Goal: Task Accomplishment & Management: Use online tool/utility

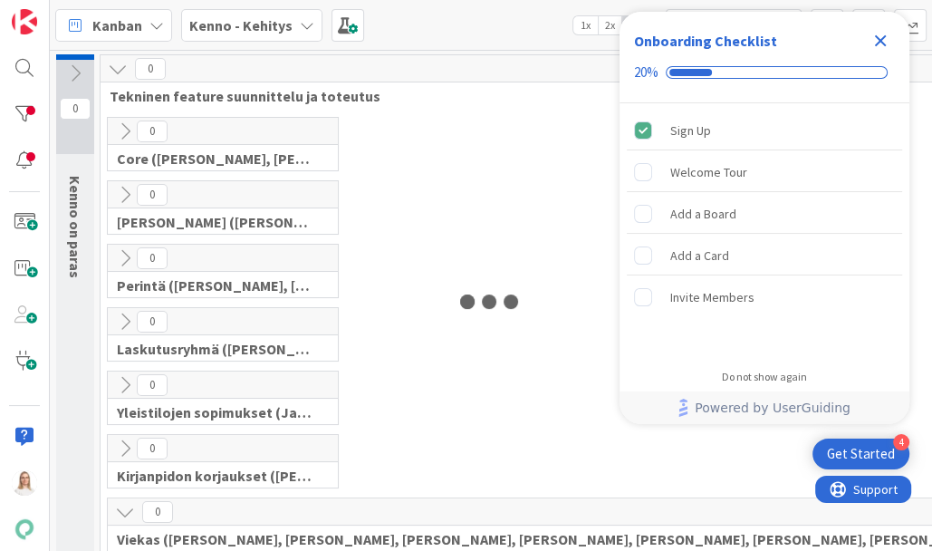
click at [884, 40] on icon "Close Checklist" at bounding box center [881, 41] width 22 height 22
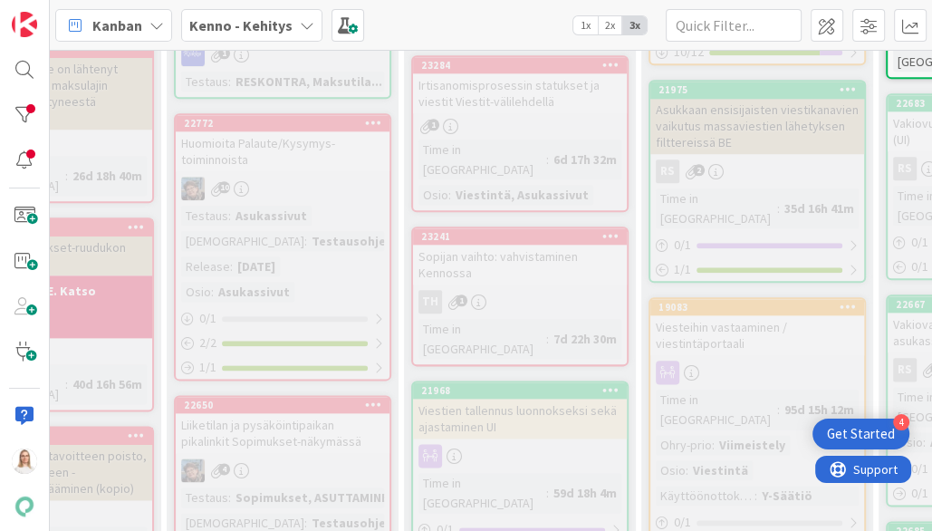
scroll to position [1437, 185]
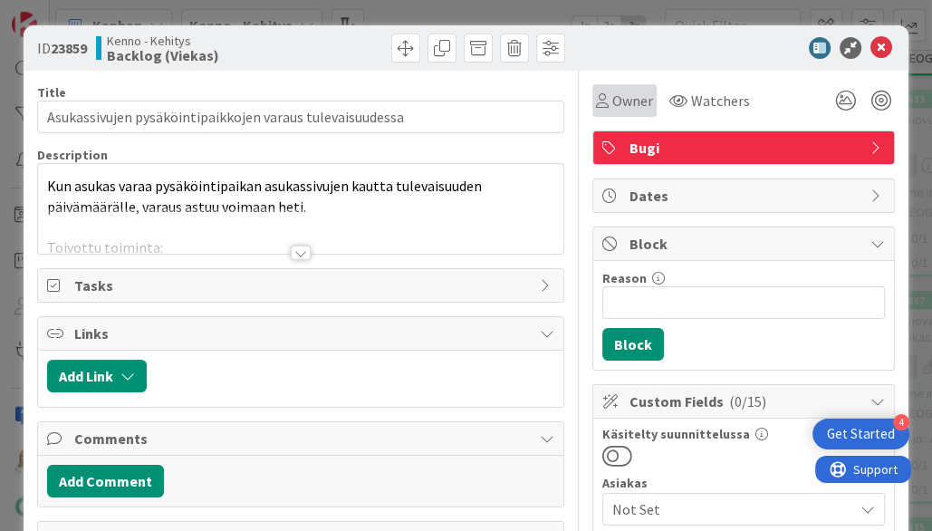
click at [627, 103] on span "Owner" at bounding box center [632, 101] width 41 height 22
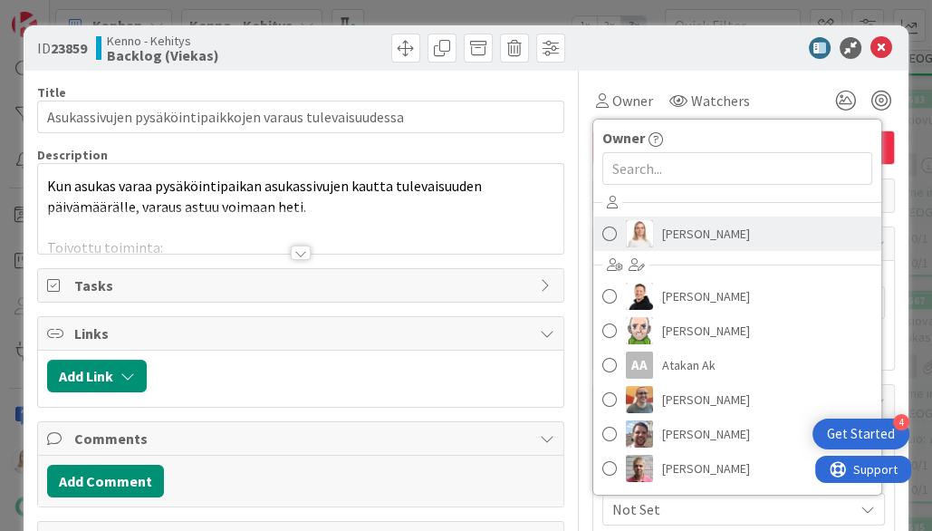
click at [693, 226] on span "[PERSON_NAME]" at bounding box center [706, 233] width 88 height 27
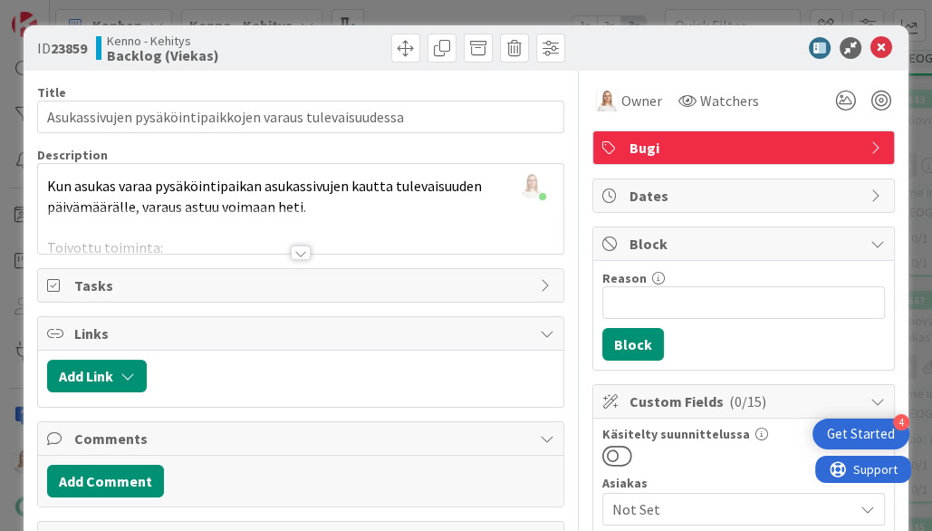
click at [304, 249] on div at bounding box center [301, 253] width 20 height 14
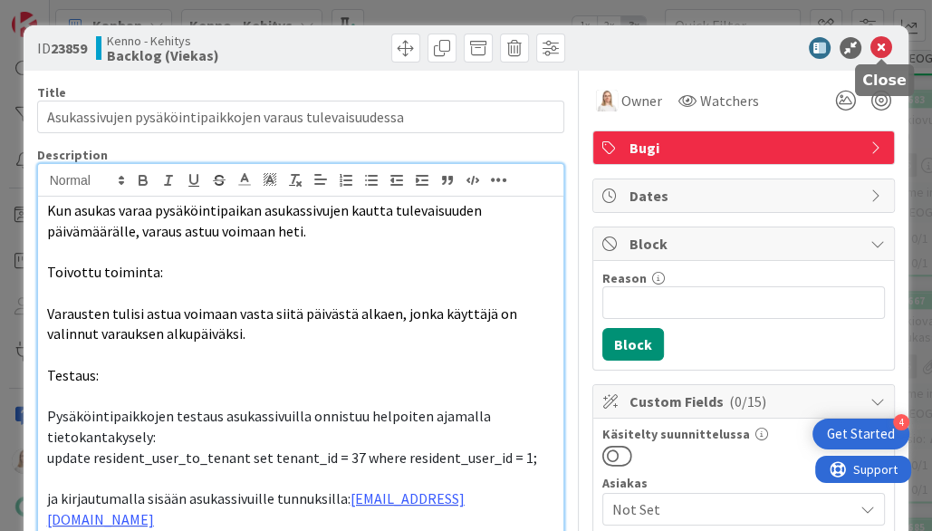
click at [876, 48] on icon at bounding box center [882, 48] width 22 height 22
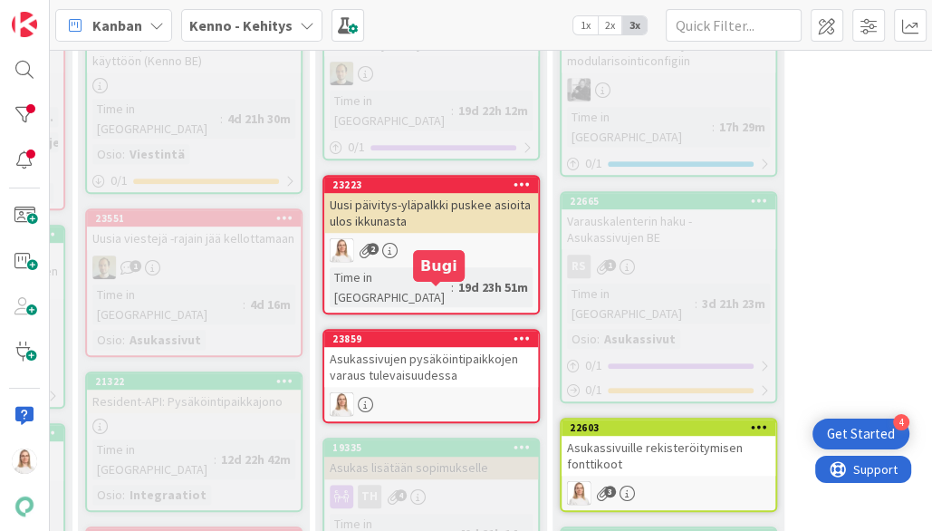
scroll to position [647, 511]
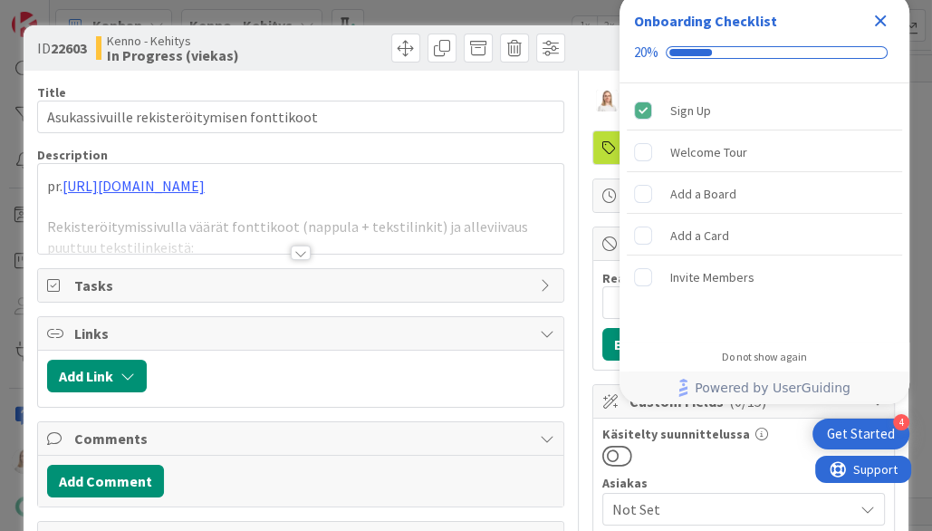
click at [882, 13] on icon "Close Checklist" at bounding box center [881, 21] width 22 height 22
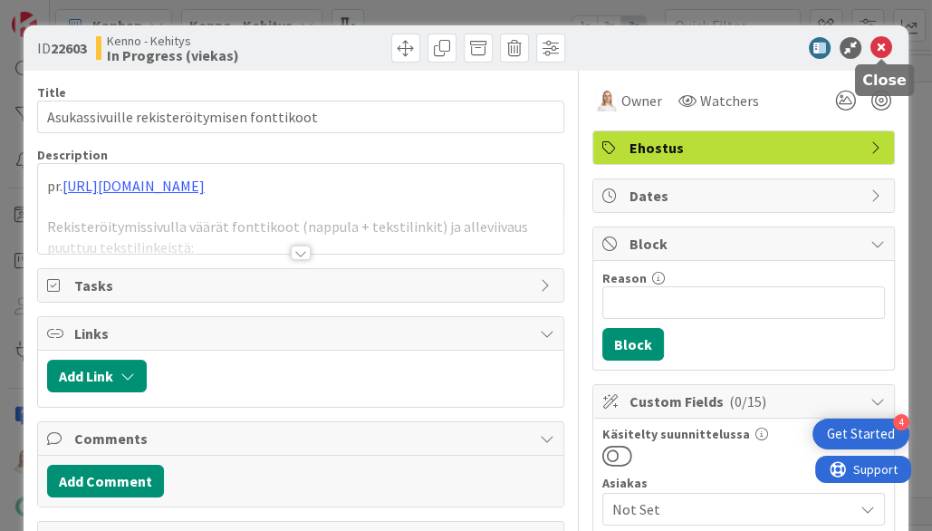
click at [879, 47] on icon at bounding box center [882, 48] width 22 height 22
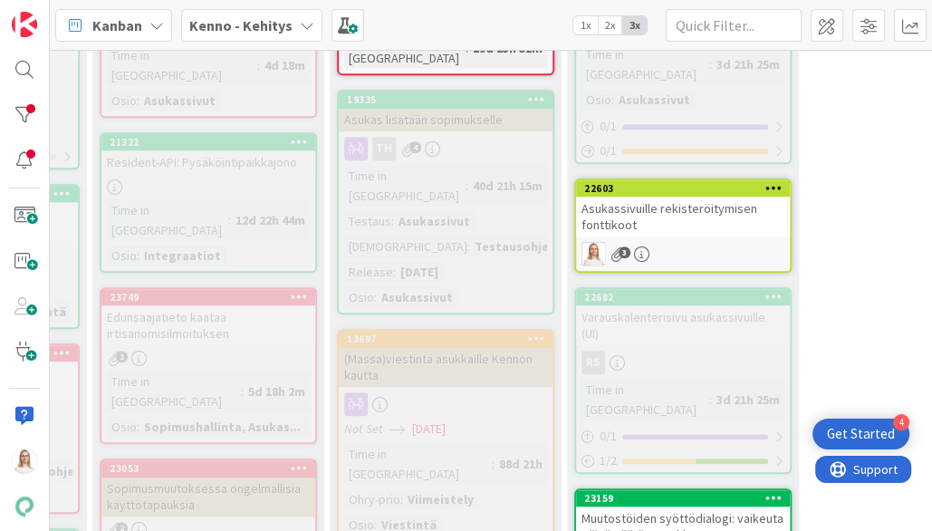
scroll to position [911, 496]
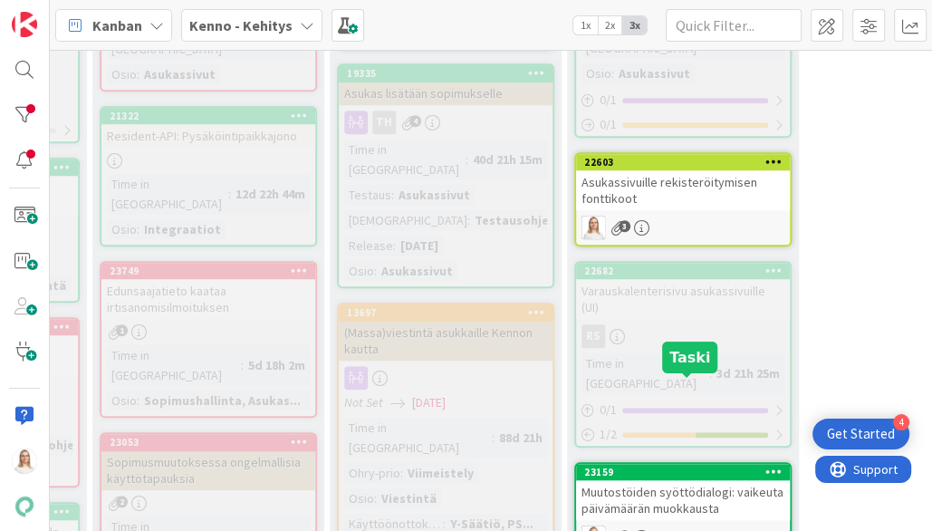
click at [683, 466] on div "23159" at bounding box center [687, 472] width 206 height 13
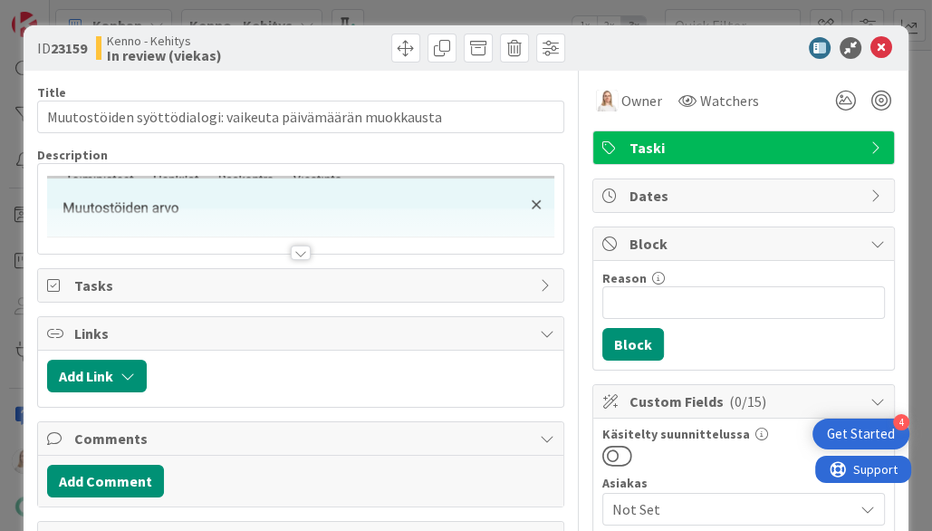
click at [303, 241] on div at bounding box center [301, 230] width 526 height 46
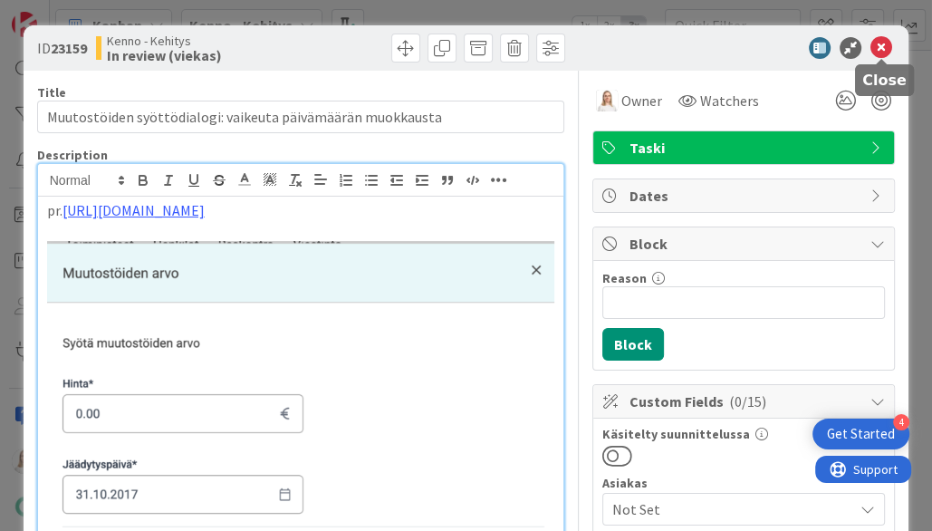
click at [877, 45] on icon at bounding box center [882, 48] width 22 height 22
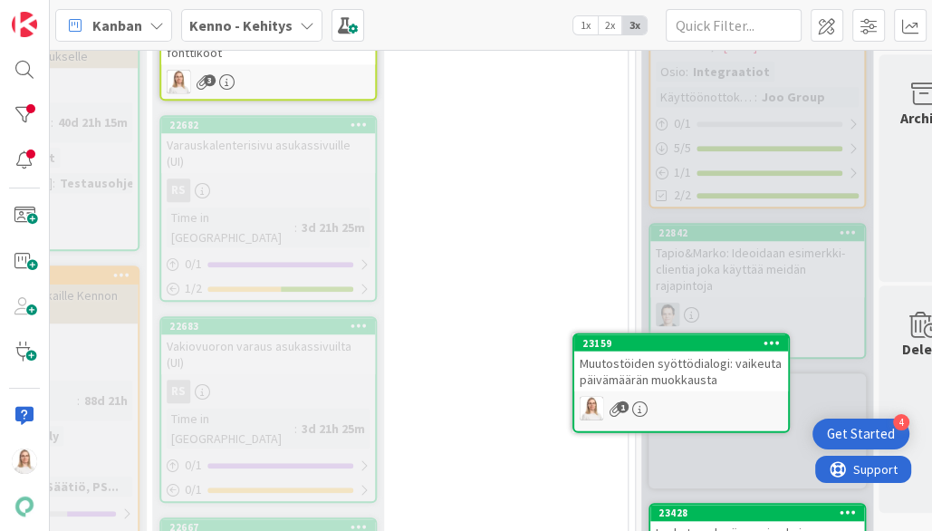
scroll to position [1081, 940]
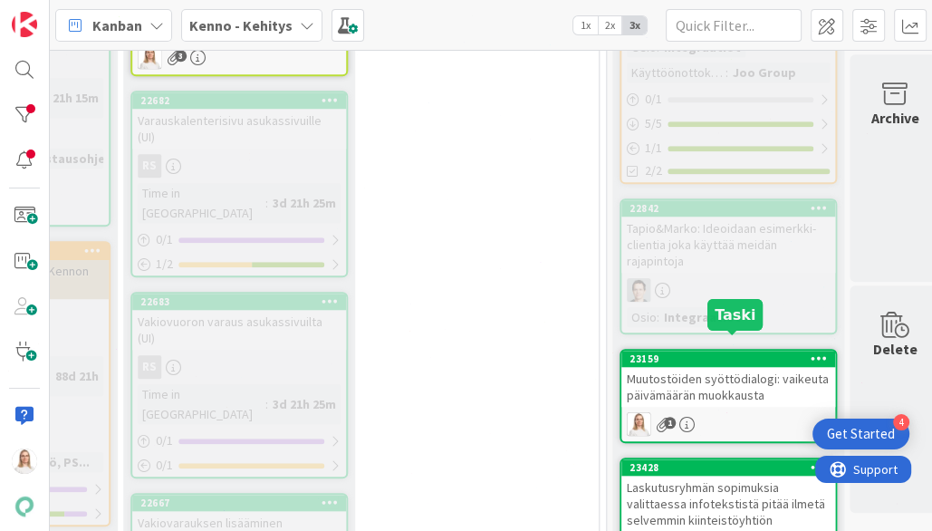
click at [718, 352] on div "23159" at bounding box center [733, 358] width 206 height 13
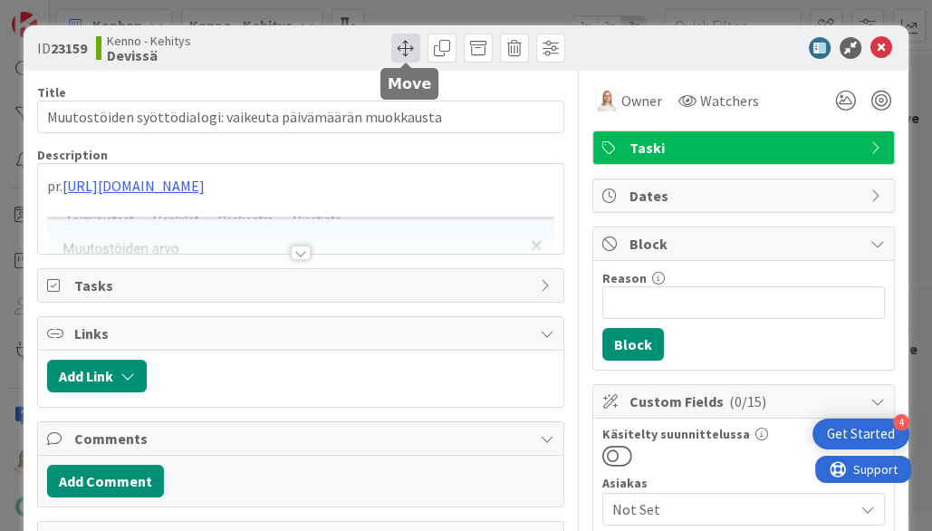
click at [410, 52] on span at bounding box center [405, 48] width 29 height 29
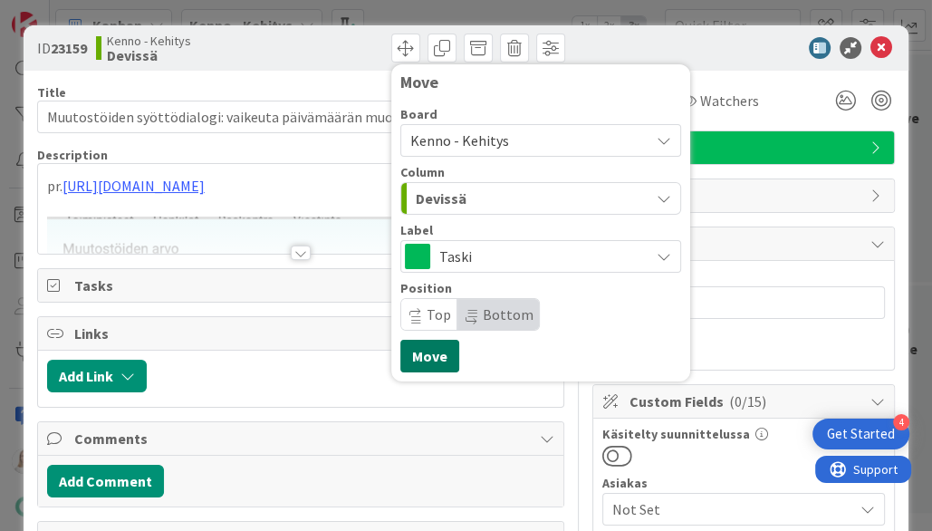
click at [424, 351] on button "Move" at bounding box center [429, 356] width 59 height 33
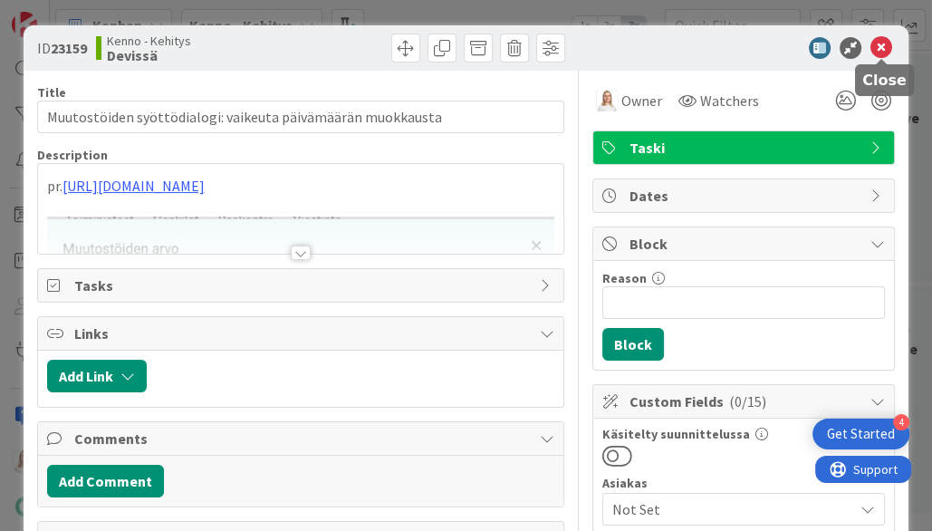
click at [881, 43] on icon at bounding box center [882, 48] width 22 height 22
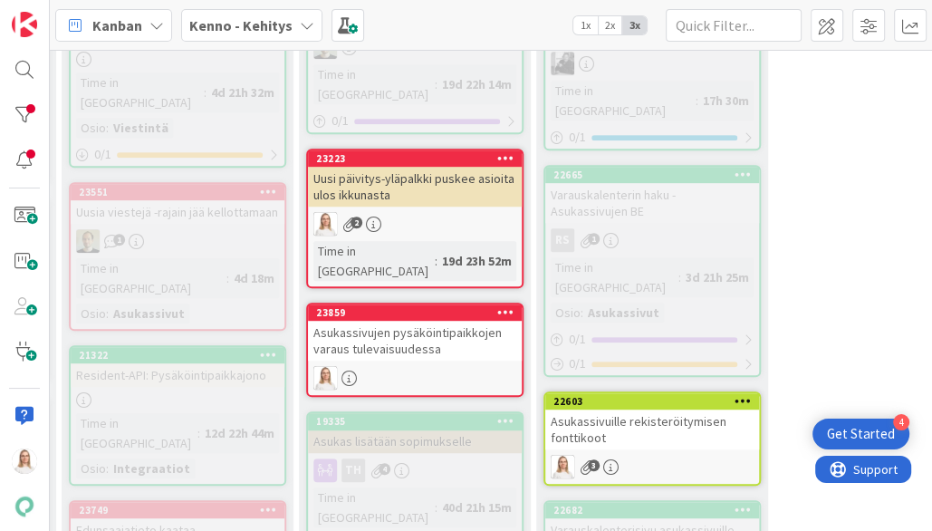
scroll to position [674, 527]
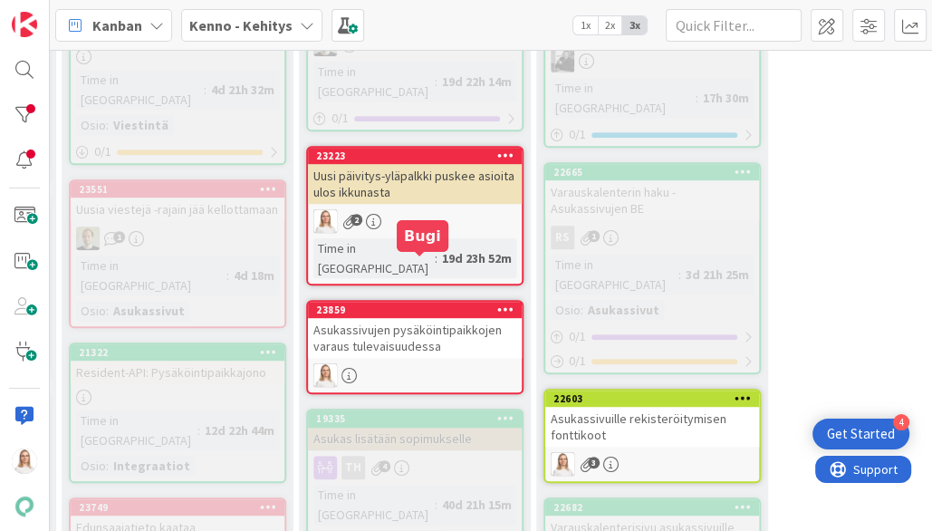
click at [444, 304] on div "23859" at bounding box center [419, 310] width 206 height 13
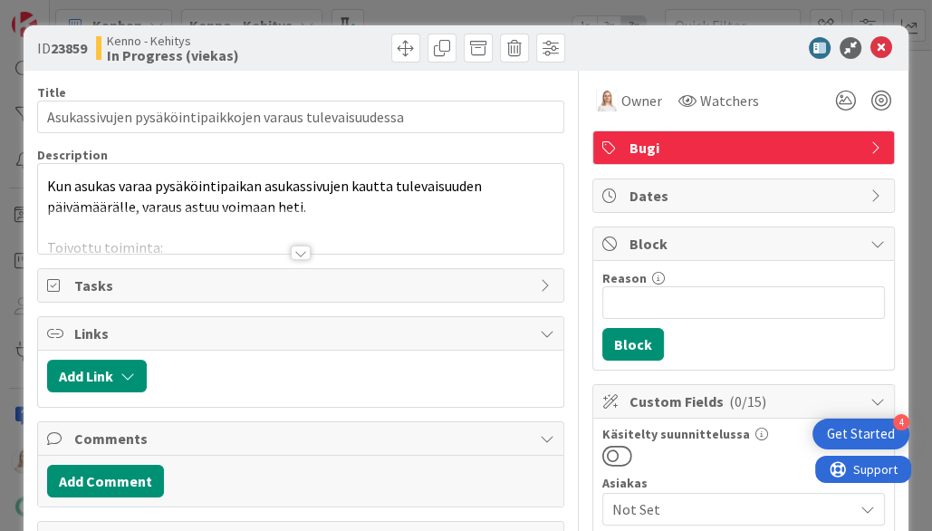
drag, startPoint x: 54, startPoint y: 46, endPoint x: 95, endPoint y: 46, distance: 40.8
click at [95, 46] on div "ID 23859 Kenno - Kehitys In Progress (viekas)" at bounding box center [167, 48] width 260 height 29
copy span "23859"
click at [301, 246] on div at bounding box center [301, 253] width 20 height 14
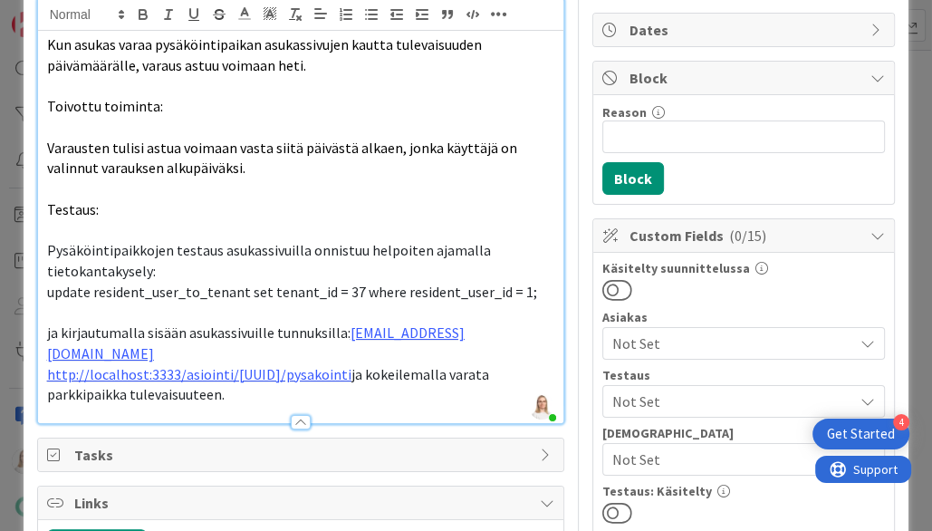
scroll to position [167, 0]
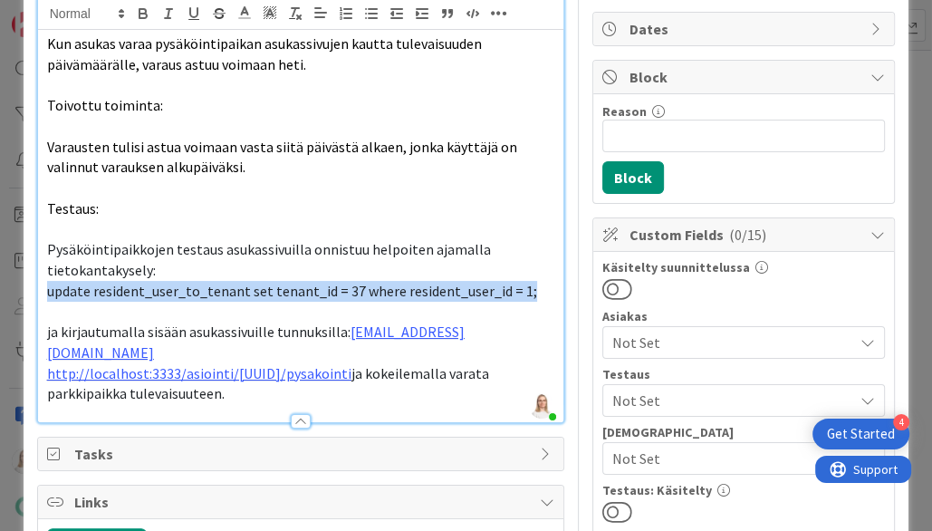
drag, startPoint x: 49, startPoint y: 289, endPoint x: 548, endPoint y: 292, distance: 499.2
click at [548, 292] on p "update resident_user_to_tenant set tenant_id = 37 where resident_user_id = 1;" at bounding box center [301, 291] width 508 height 21
copy span "update resident_user_to_tenant set tenant_id = 37 where resident_user_id = 1;"
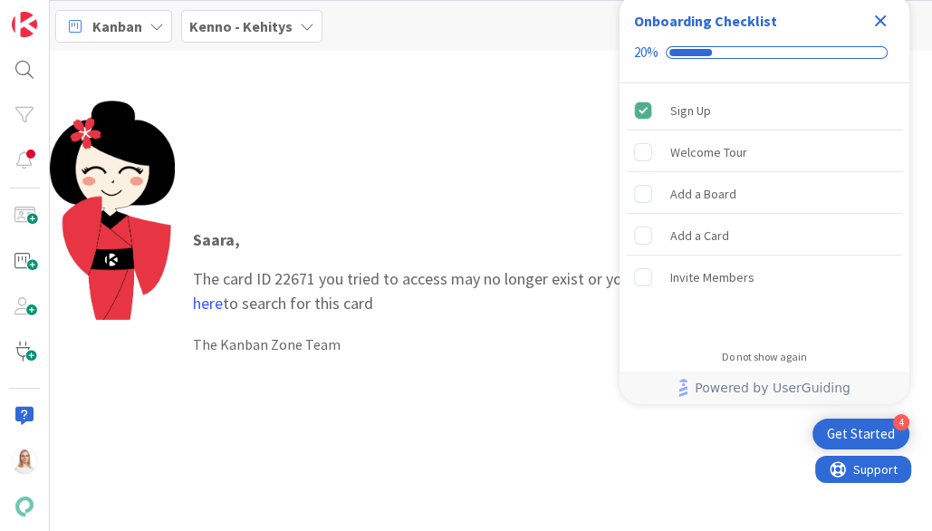
click at [882, 10] on icon "Close Checklist" at bounding box center [881, 21] width 22 height 22
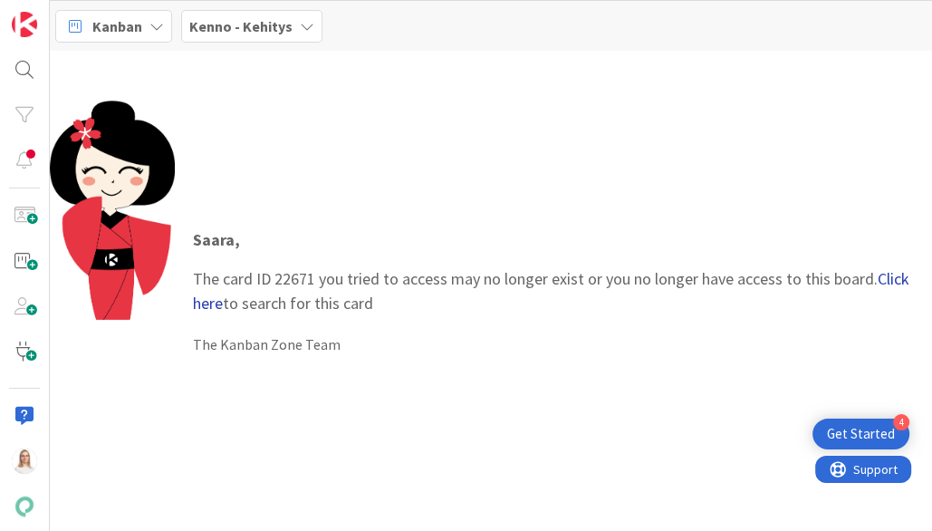
click at [881, 277] on link "Click here" at bounding box center [551, 290] width 717 height 45
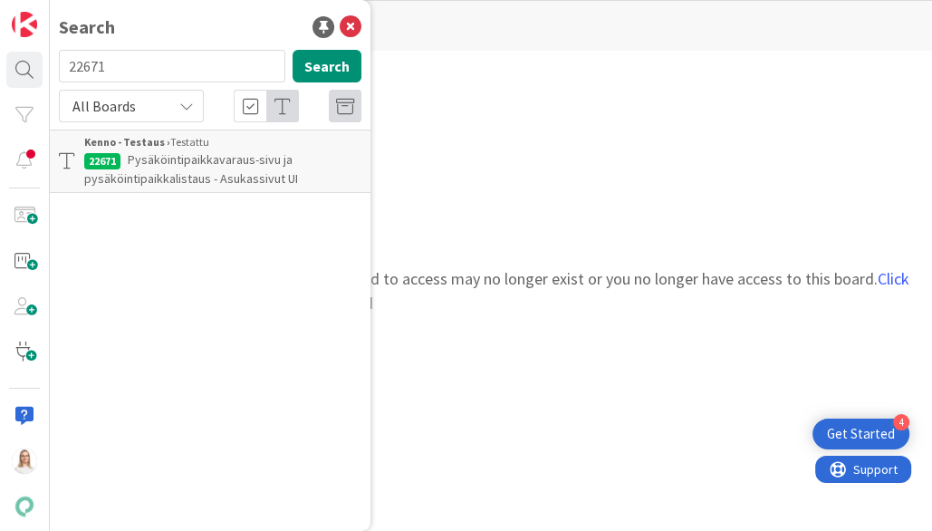
click at [241, 169] on span "Pysäköintipaikkavaraus-sivu ja pysäköintipaikkalistaus - Asukassivut UI" at bounding box center [191, 168] width 214 height 35
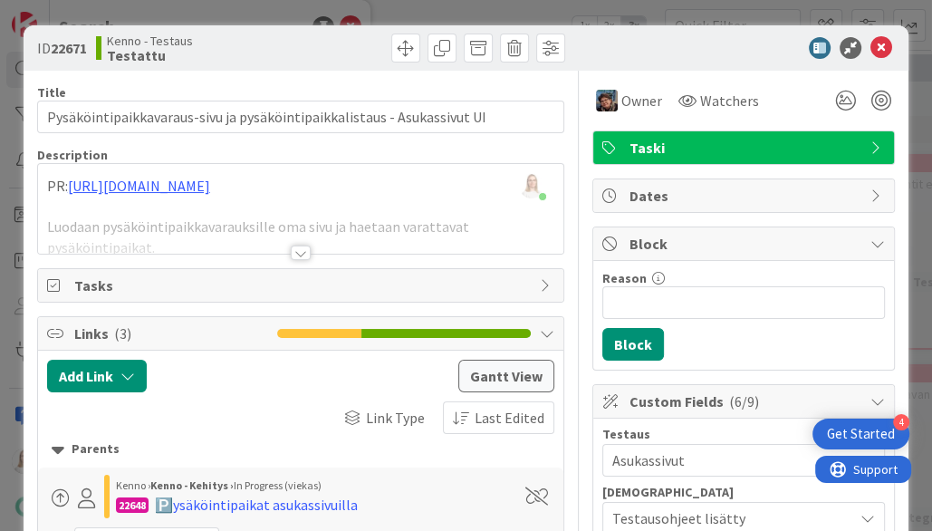
click at [300, 248] on div at bounding box center [301, 253] width 20 height 14
